Goal: Information Seeking & Learning: Learn about a topic

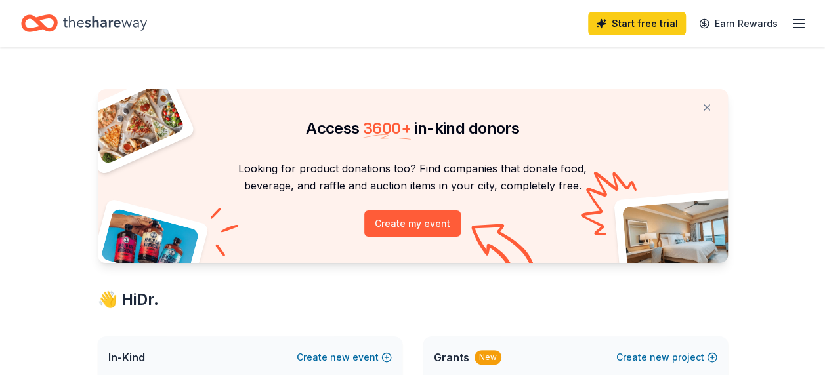
click at [800, 26] on icon "button" at bounding box center [799, 24] width 16 height 16
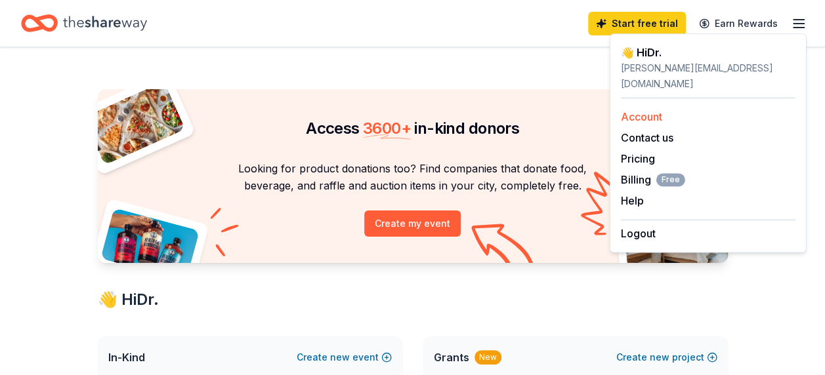
click at [655, 110] on link "Account" at bounding box center [641, 116] width 41 height 13
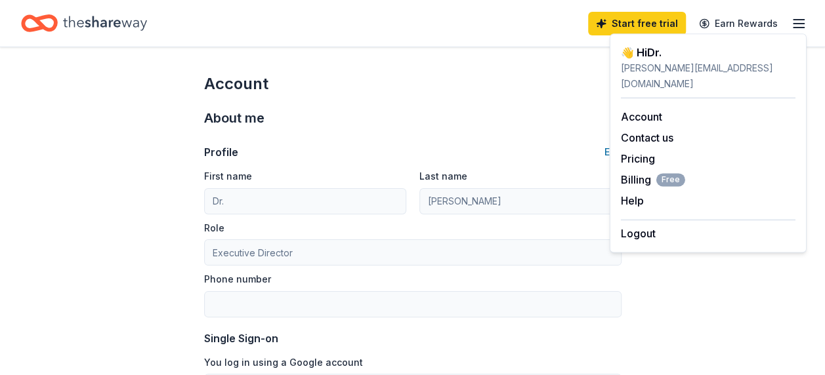
click at [471, 90] on div "Account" at bounding box center [412, 83] width 417 height 21
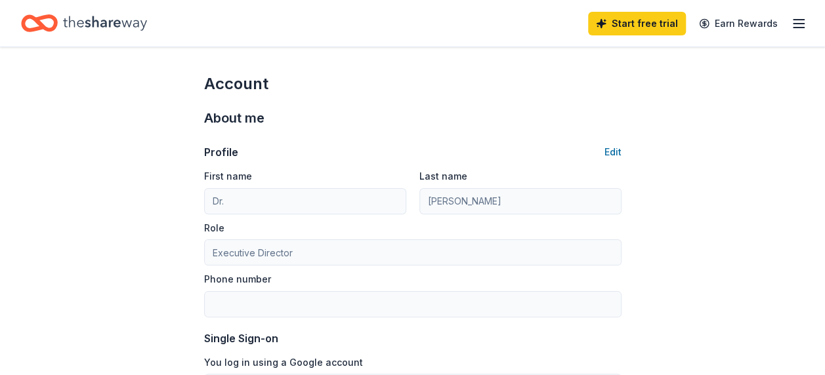
click at [47, 24] on icon "Home" at bounding box center [39, 23] width 37 height 31
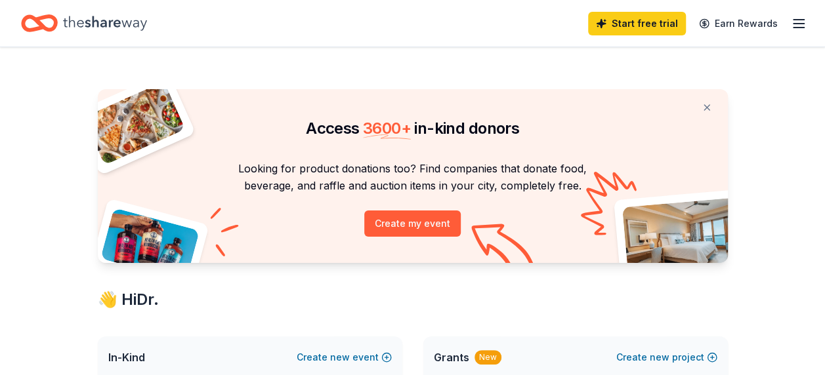
click at [795, 21] on icon "button" at bounding box center [799, 24] width 16 height 16
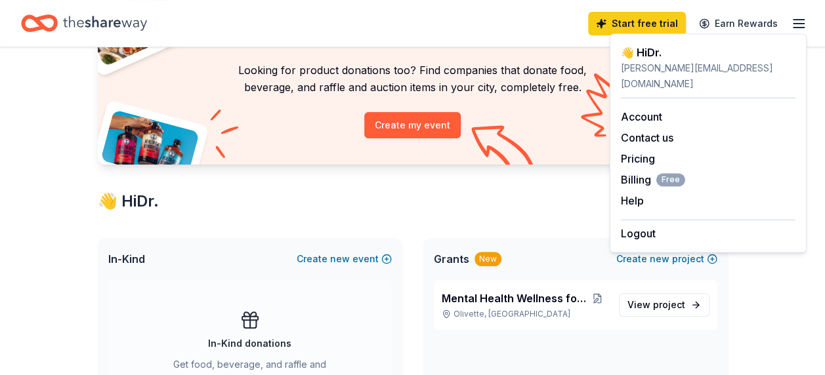
scroll to position [131, 0]
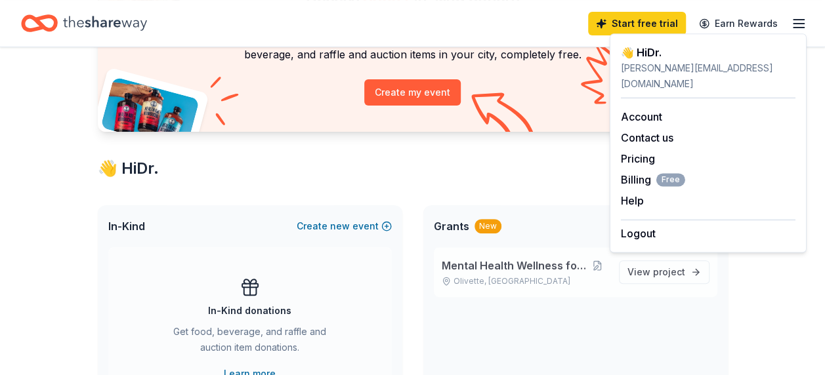
click at [539, 265] on span "Mental Health Wellness for Moms" at bounding box center [514, 266] width 145 height 16
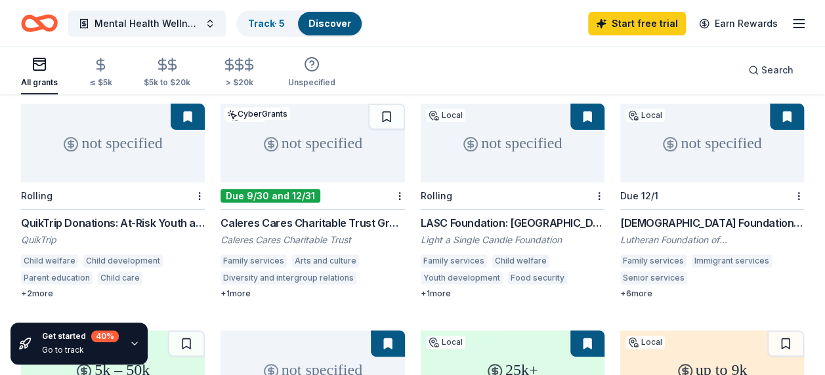
scroll to position [197, 0]
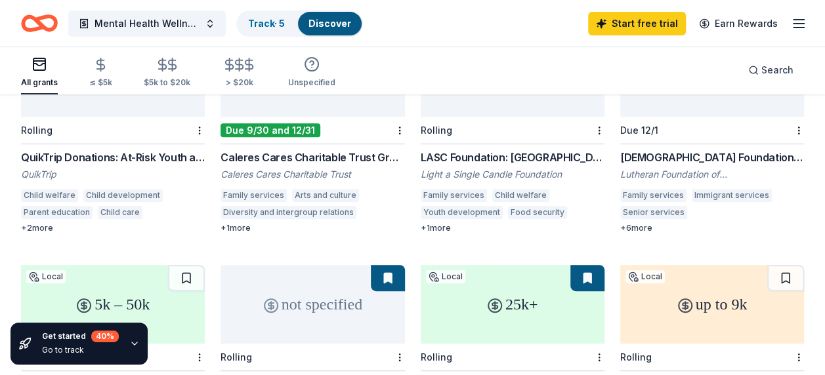
click at [130, 150] on div "QuikTrip Donations: At-Risk Youth and Early Childhood Education" at bounding box center [113, 158] width 184 height 16
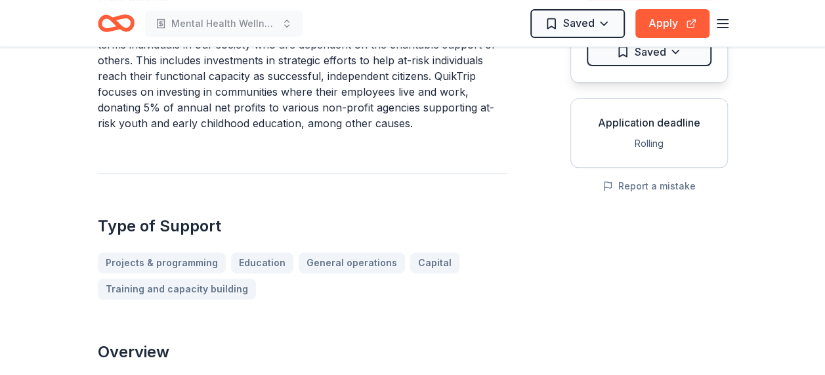
scroll to position [262, 0]
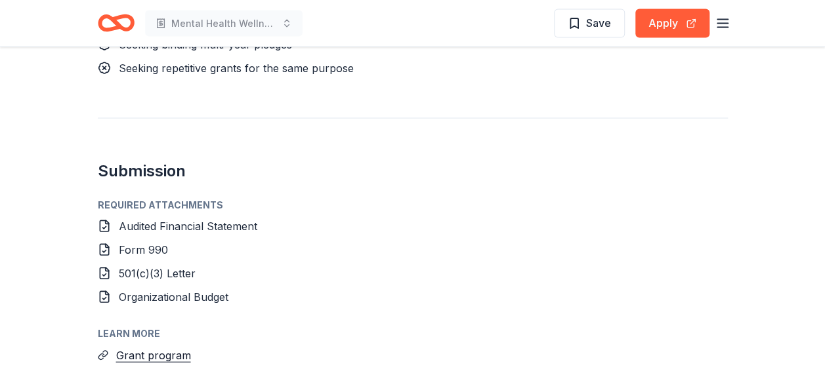
scroll to position [1312, 0]
